Goal: Obtain resource: Obtain resource

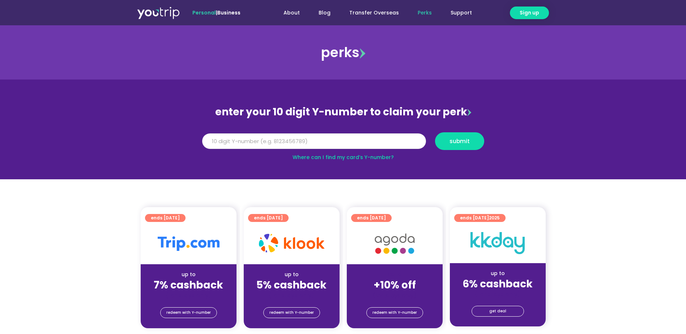
click at [334, 141] on input "Y Number" at bounding box center [314, 141] width 224 height 16
type input "8111744351"
click at [448, 139] on span "submit" at bounding box center [459, 141] width 37 height 5
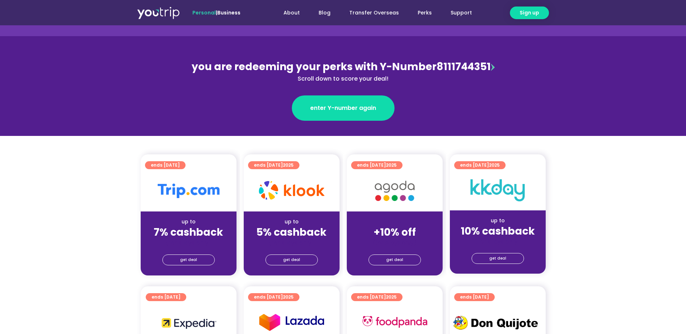
scroll to position [72, 0]
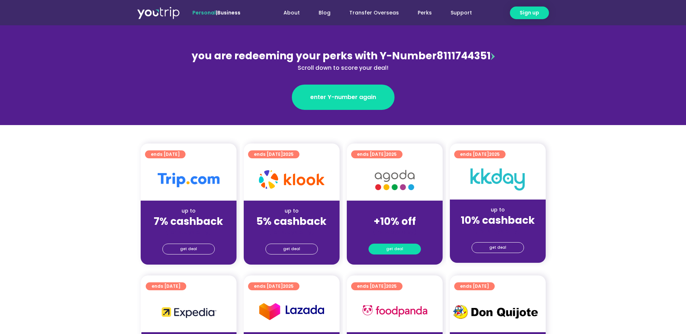
click at [393, 249] on span "get deal" at bounding box center [394, 249] width 17 height 10
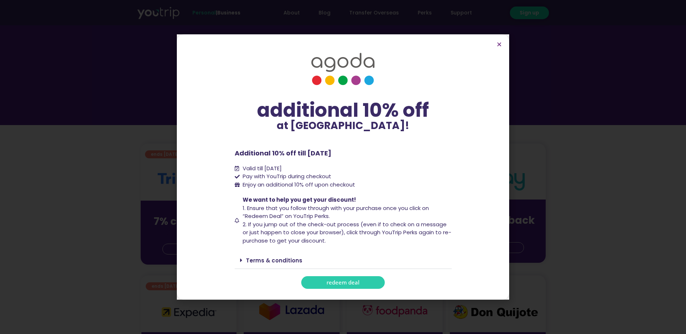
click at [340, 287] on link "redeem deal" at bounding box center [343, 282] width 84 height 13
